Goal: Task Accomplishment & Management: Use online tool/utility

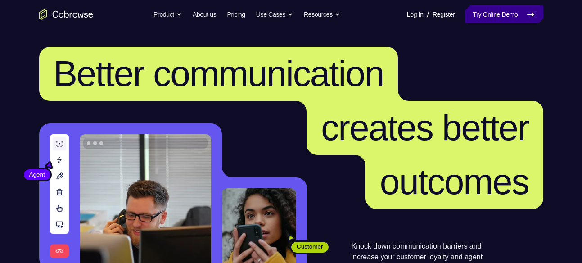
click at [513, 18] on link "Try Online Demo" at bounding box center [503, 14] width 77 height 18
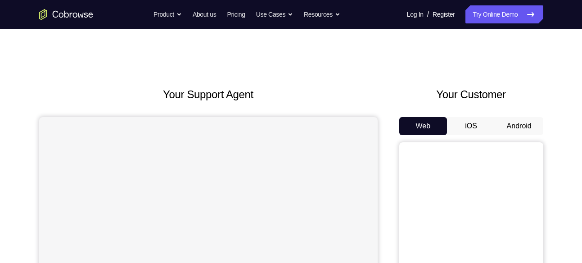
click at [526, 126] on button "Android" at bounding box center [519, 126] width 48 height 18
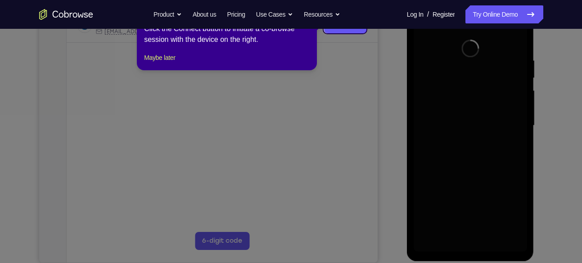
scroll to position [157, 0]
click at [169, 63] on button "Maybe later" at bounding box center [159, 57] width 31 height 11
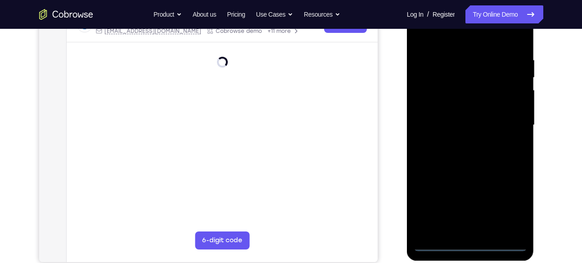
click at [468, 239] on div at bounding box center [470, 125] width 113 height 252
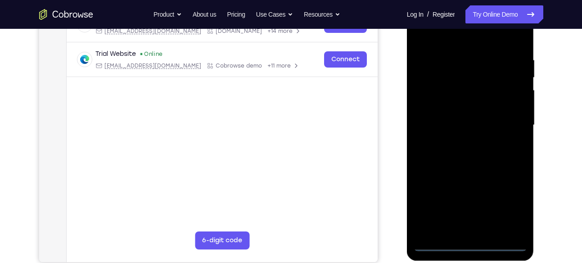
click at [468, 244] on div at bounding box center [470, 125] width 113 height 252
click at [510, 200] on div at bounding box center [470, 125] width 113 height 252
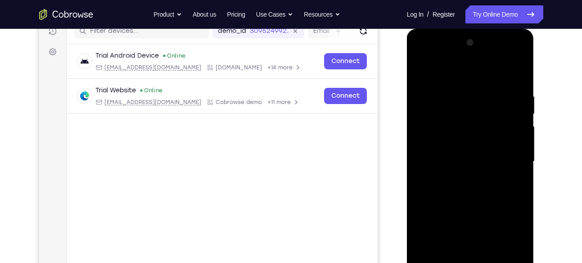
scroll to position [121, 0]
click at [420, 54] on div at bounding box center [470, 161] width 113 height 252
click at [510, 155] on div at bounding box center [470, 161] width 113 height 252
click at [460, 176] on div at bounding box center [470, 161] width 113 height 252
click at [460, 152] on div at bounding box center [470, 161] width 113 height 252
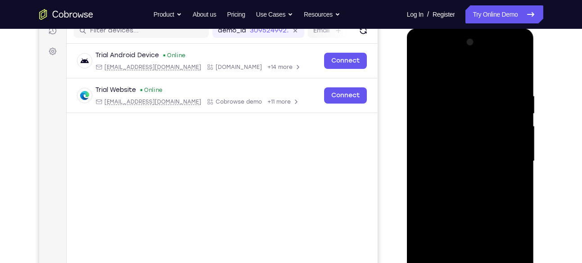
click at [453, 145] on div at bounding box center [470, 161] width 113 height 252
click at [514, 142] on div at bounding box center [470, 161] width 113 height 252
click at [434, 145] on div at bounding box center [470, 161] width 113 height 252
click at [475, 160] on div at bounding box center [470, 161] width 113 height 252
click at [463, 188] on div at bounding box center [470, 161] width 113 height 252
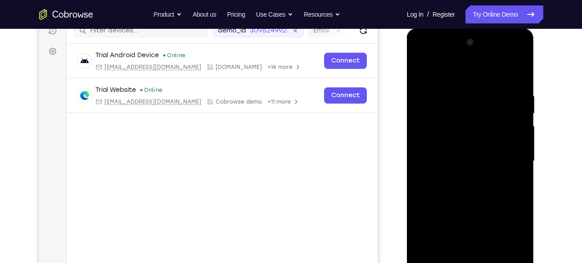
click at [463, 188] on div at bounding box center [470, 161] width 113 height 252
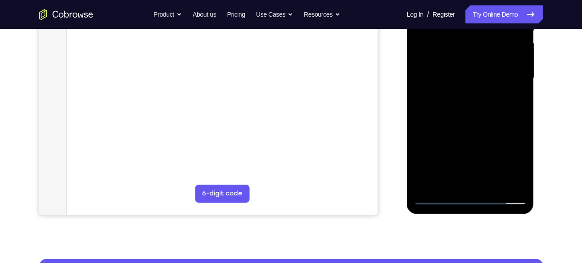
scroll to position [204, 0]
click at [476, 122] on div at bounding box center [470, 78] width 113 height 252
click at [503, 127] on div at bounding box center [470, 78] width 113 height 252
click at [491, 181] on div at bounding box center [470, 78] width 113 height 252
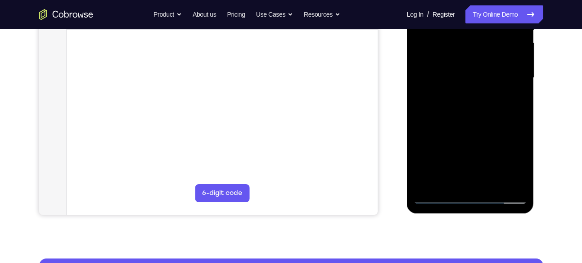
click at [462, 126] on div at bounding box center [470, 78] width 113 height 252
click at [497, 69] on div at bounding box center [470, 78] width 113 height 252
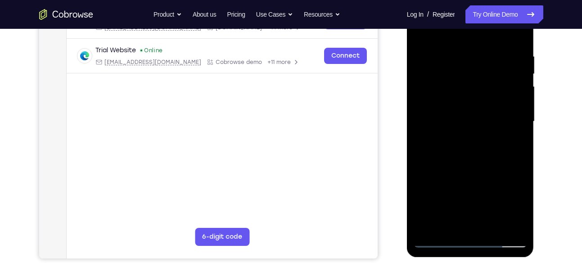
scroll to position [144, 0]
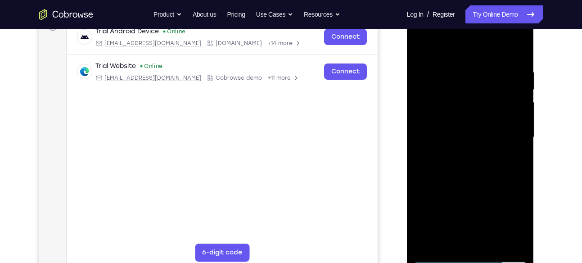
click at [422, 45] on div at bounding box center [470, 137] width 113 height 252
click at [423, 45] on div at bounding box center [470, 137] width 113 height 252
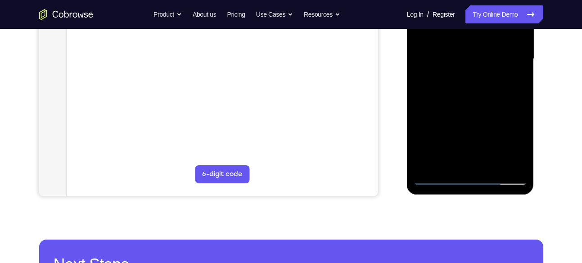
scroll to position [226, 0]
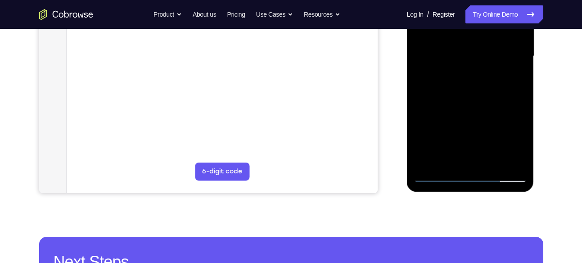
click at [493, 163] on div at bounding box center [470, 56] width 113 height 252
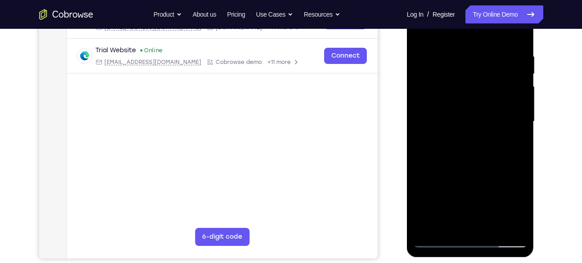
scroll to position [160, 0]
click at [424, 31] on div at bounding box center [470, 122] width 113 height 252
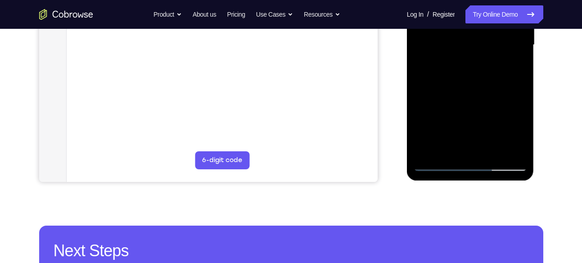
scroll to position [243, 0]
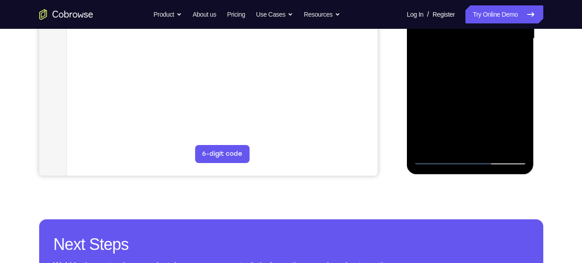
click at [490, 144] on div at bounding box center [470, 39] width 113 height 252
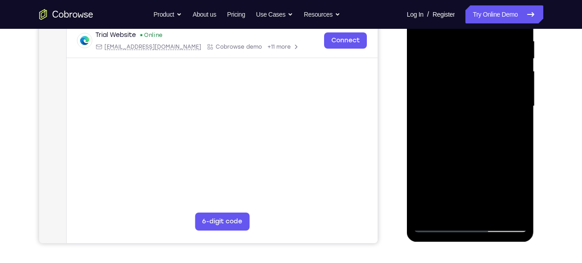
scroll to position [174, 0]
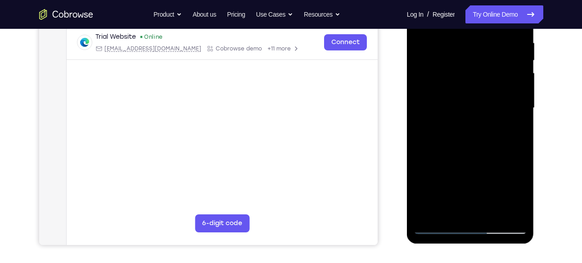
click at [426, 50] on div at bounding box center [470, 108] width 113 height 252
click at [473, 52] on div at bounding box center [470, 108] width 113 height 252
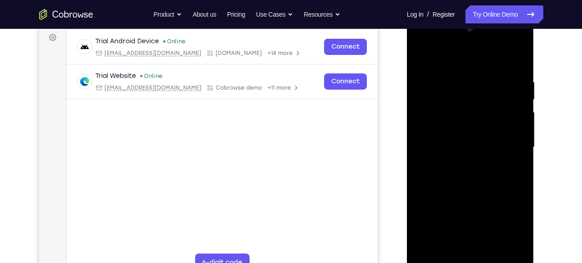
scroll to position [133, 0]
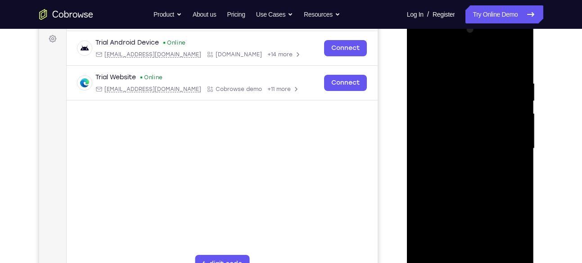
click at [420, 59] on div at bounding box center [470, 149] width 113 height 252
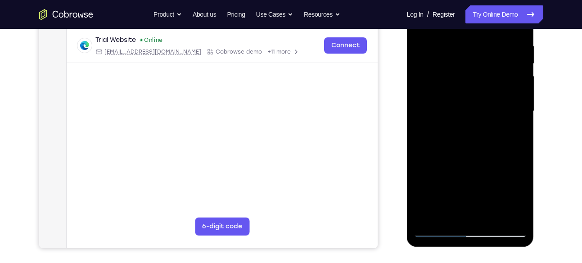
scroll to position [169, 0]
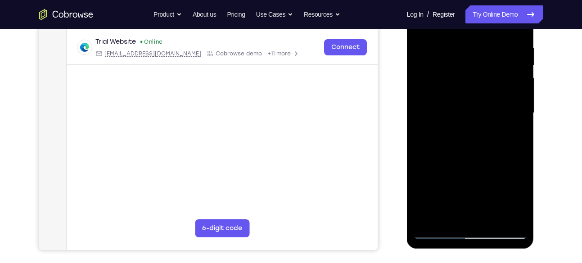
drag, startPoint x: 457, startPoint y: 138, endPoint x: 464, endPoint y: 179, distance: 41.1
click at [464, 179] on div at bounding box center [470, 113] width 113 height 252
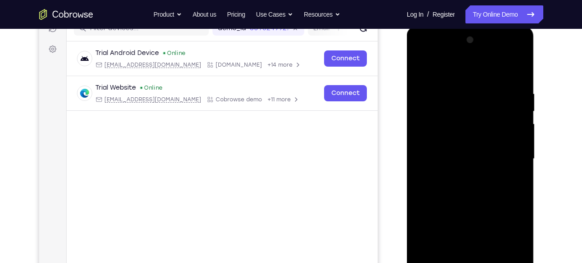
scroll to position [121, 0]
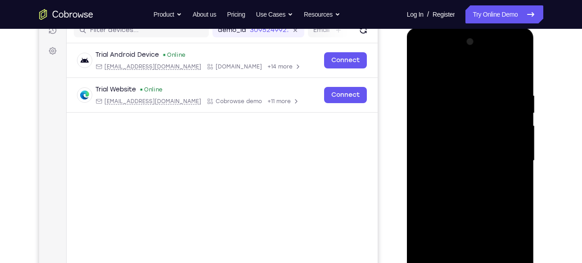
click at [438, 68] on div at bounding box center [470, 161] width 113 height 252
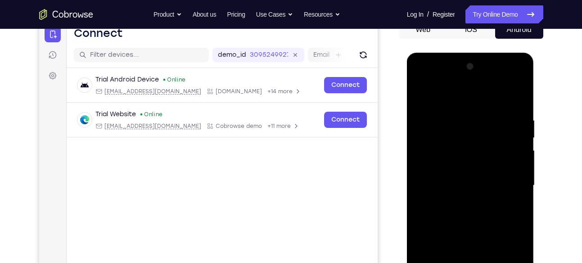
scroll to position [97, 0]
click at [421, 92] on div at bounding box center [470, 185] width 113 height 252
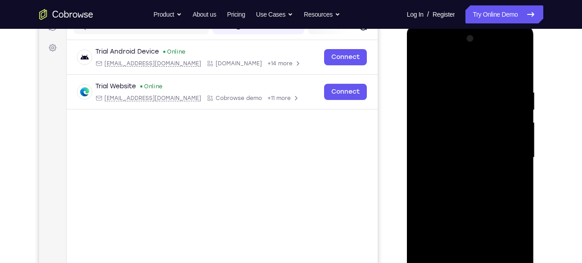
scroll to position [93, 0]
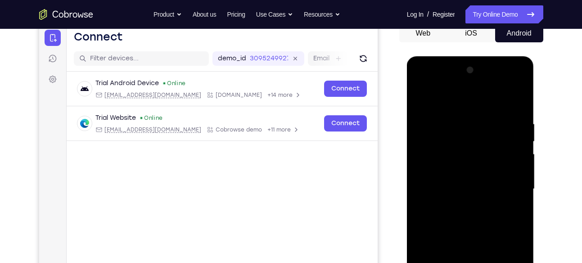
click at [509, 85] on div at bounding box center [470, 189] width 113 height 252
click at [420, 82] on div at bounding box center [470, 189] width 113 height 252
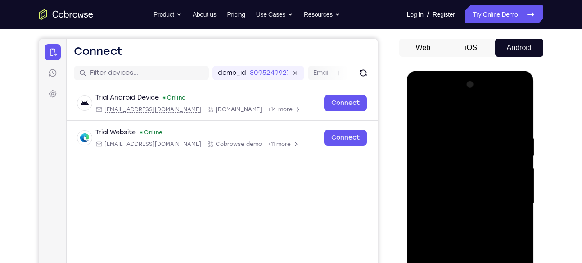
scroll to position [81, 0]
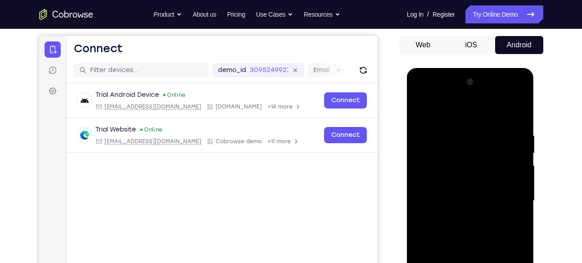
click at [453, 152] on div at bounding box center [470, 201] width 113 height 252
click at [465, 113] on div at bounding box center [470, 201] width 113 height 252
click at [447, 167] on div at bounding box center [470, 201] width 113 height 252
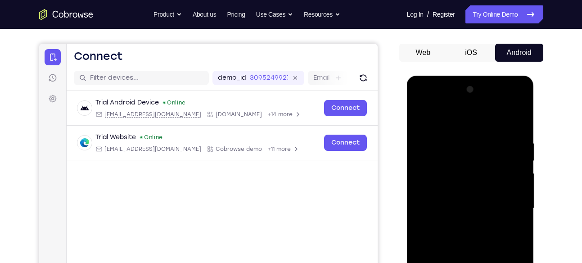
scroll to position [74, 0]
click at [463, 137] on div at bounding box center [470, 208] width 113 height 252
click at [480, 163] on div at bounding box center [470, 208] width 113 height 252
click at [492, 168] on div at bounding box center [470, 208] width 113 height 252
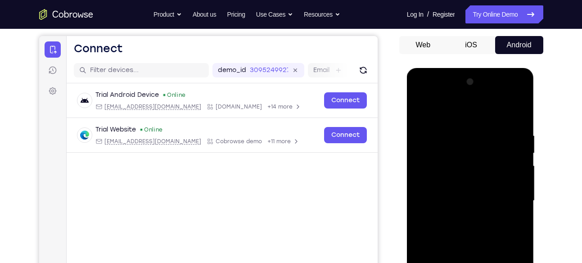
click at [492, 169] on div at bounding box center [470, 201] width 113 height 252
click at [485, 173] on div at bounding box center [470, 201] width 113 height 252
click at [493, 173] on div at bounding box center [470, 201] width 113 height 252
click at [489, 173] on div at bounding box center [470, 201] width 113 height 252
click at [478, 168] on div at bounding box center [470, 201] width 113 height 252
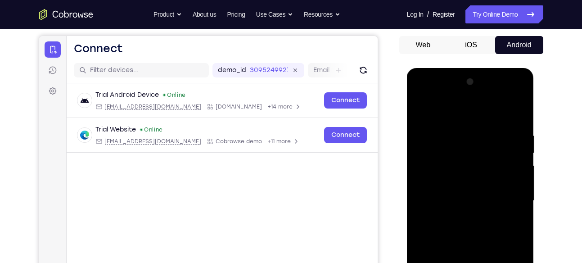
click at [479, 173] on div at bounding box center [470, 201] width 113 height 252
click at [498, 172] on div at bounding box center [470, 201] width 113 height 252
click at [485, 172] on div at bounding box center [470, 201] width 113 height 252
click at [483, 172] on div at bounding box center [470, 201] width 113 height 252
click at [465, 173] on div at bounding box center [470, 201] width 113 height 252
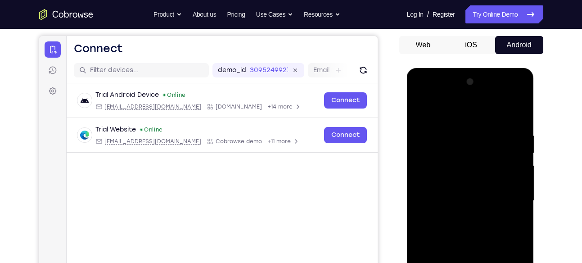
click at [487, 174] on div at bounding box center [470, 201] width 113 height 252
click at [500, 168] on div at bounding box center [470, 201] width 113 height 252
click at [498, 173] on div at bounding box center [470, 201] width 113 height 252
click at [486, 173] on div at bounding box center [470, 201] width 113 height 252
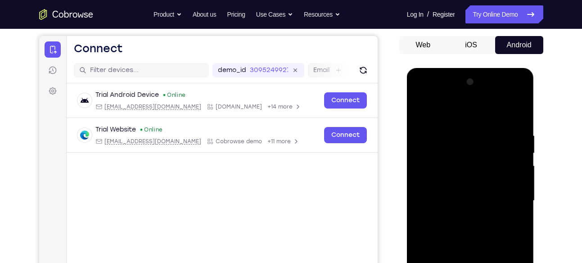
click at [514, 164] on div at bounding box center [470, 201] width 113 height 252
click at [498, 141] on div at bounding box center [470, 201] width 113 height 252
click at [500, 172] on div at bounding box center [470, 201] width 113 height 252
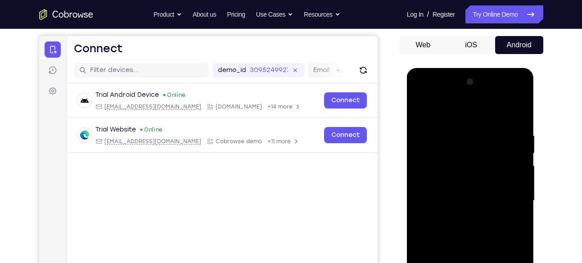
click at [496, 174] on div at bounding box center [470, 201] width 113 height 252
click at [490, 140] on div at bounding box center [470, 201] width 113 height 252
click at [477, 172] on div at bounding box center [470, 201] width 113 height 252
click at [470, 167] on div at bounding box center [470, 201] width 113 height 252
click at [485, 173] on div at bounding box center [470, 201] width 113 height 252
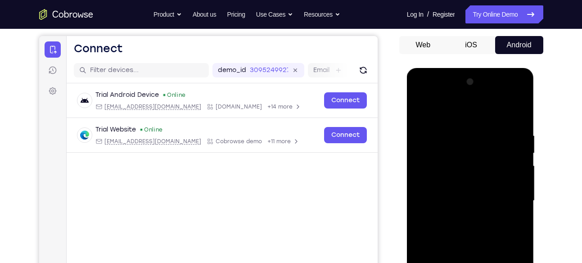
click at [485, 173] on div at bounding box center [470, 201] width 113 height 252
click at [488, 174] on div at bounding box center [470, 201] width 113 height 252
click at [492, 168] on div at bounding box center [470, 201] width 113 height 252
click at [483, 172] on div at bounding box center [470, 201] width 113 height 252
click at [478, 168] on div at bounding box center [470, 201] width 113 height 252
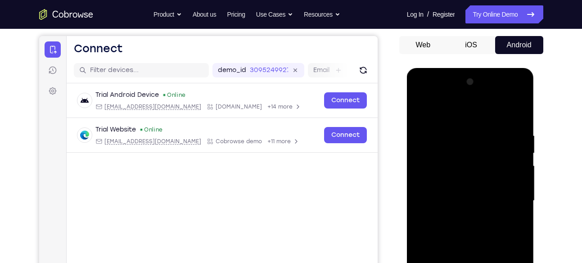
click at [477, 178] on div at bounding box center [470, 201] width 113 height 252
click at [506, 168] on div at bounding box center [470, 201] width 113 height 252
click at [488, 173] on div at bounding box center [470, 201] width 113 height 252
click at [488, 140] on div at bounding box center [470, 201] width 113 height 252
click at [483, 172] on div at bounding box center [470, 201] width 113 height 252
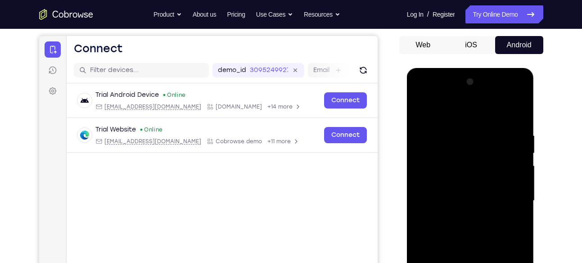
click at [495, 140] on div at bounding box center [470, 201] width 113 height 252
click at [496, 140] on div at bounding box center [470, 201] width 113 height 252
click at [501, 169] on div at bounding box center [470, 201] width 113 height 252
click at [486, 140] on div at bounding box center [470, 201] width 113 height 252
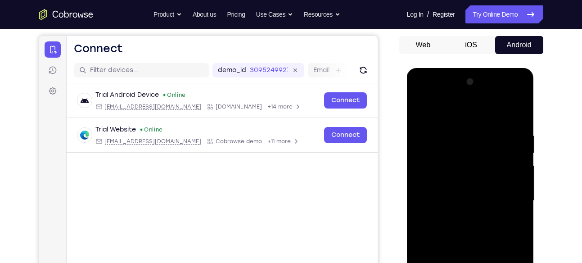
click at [486, 140] on div at bounding box center [470, 201] width 113 height 252
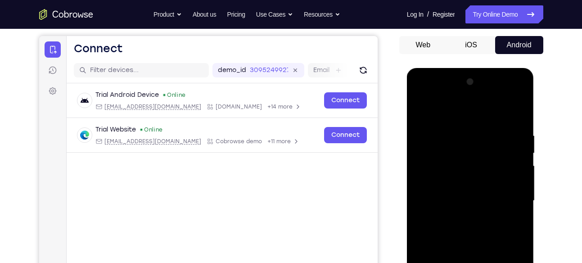
click at [486, 140] on div at bounding box center [470, 201] width 113 height 252
drag, startPoint x: 474, startPoint y: 141, endPoint x: 519, endPoint y: 140, distance: 44.6
click at [519, 140] on div at bounding box center [470, 201] width 113 height 252
drag, startPoint x: 486, startPoint y: 144, endPoint x: 474, endPoint y: 145, distance: 11.7
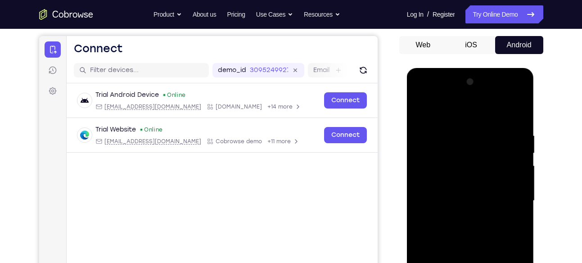
click at [474, 145] on div at bounding box center [470, 201] width 113 height 252
click at [477, 141] on div at bounding box center [470, 201] width 113 height 252
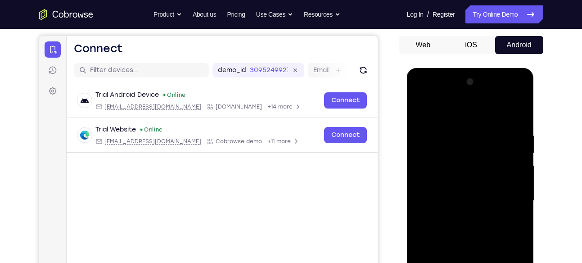
click at [477, 140] on div at bounding box center [470, 201] width 113 height 252
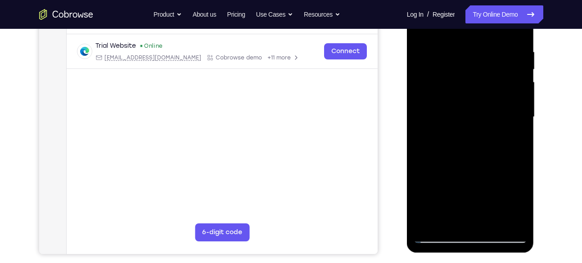
scroll to position [94, 0]
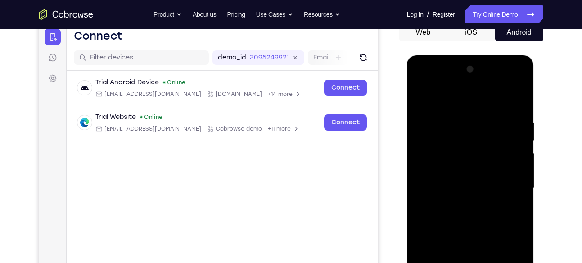
drag, startPoint x: 470, startPoint y: 128, endPoint x: 475, endPoint y: 138, distance: 11.3
click at [475, 138] on div at bounding box center [470, 188] width 113 height 252
click at [457, 129] on div at bounding box center [470, 188] width 113 height 252
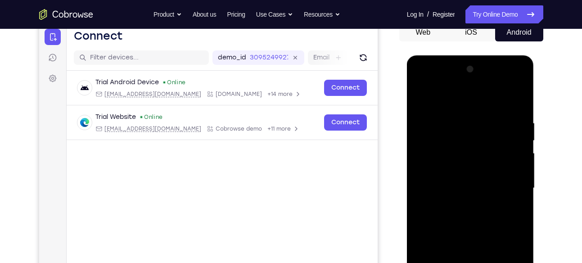
click at [457, 129] on div at bounding box center [470, 188] width 113 height 252
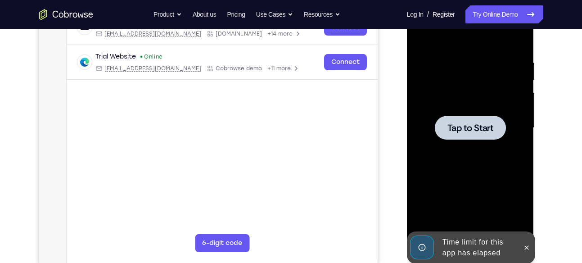
scroll to position [162, 0]
